Goal: Information Seeking & Learning: Learn about a topic

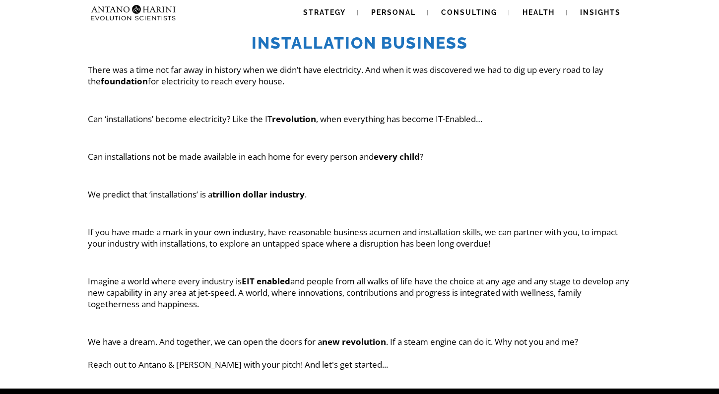
scroll to position [14, 0]
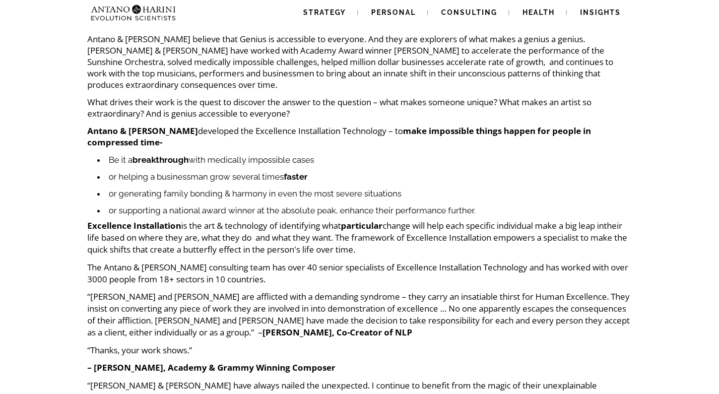
scroll to position [193, 0]
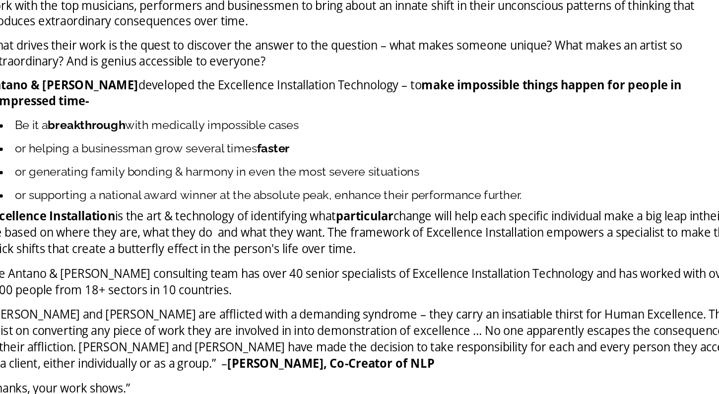
drag, startPoint x: 354, startPoint y: 221, endPoint x: 339, endPoint y: 150, distance: 72.5
click at [339, 150] on div "Be it a breakthrough with medically impossible cases or helping a businessman g…" at bounding box center [360, 184] width 546 height 69
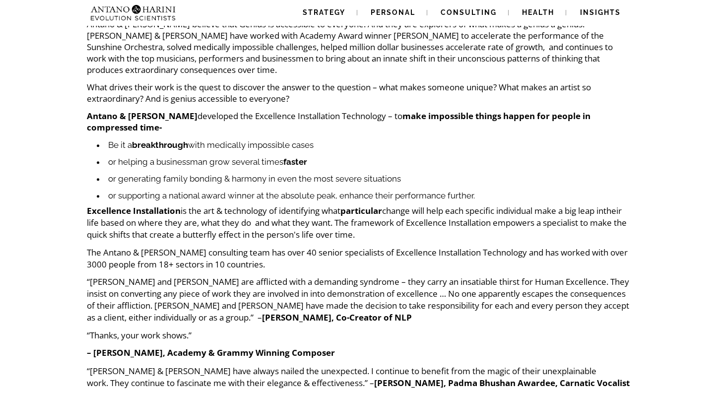
scroll to position [207, 0]
